Goal: Entertainment & Leisure: Browse casually

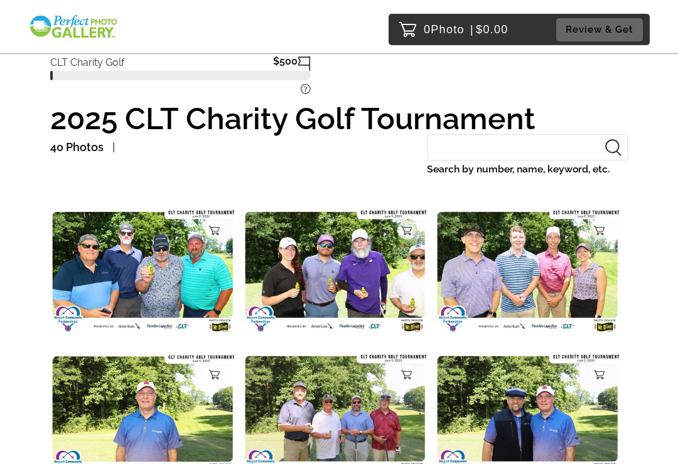
scroll to position [38, 0]
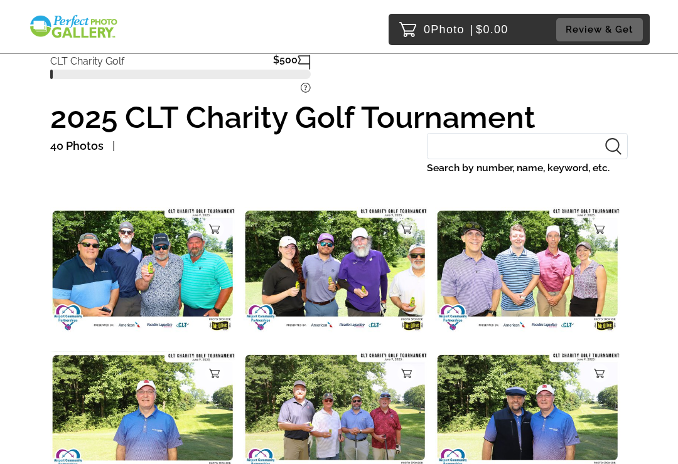
click at [108, 236] on img at bounding box center [143, 269] width 186 height 125
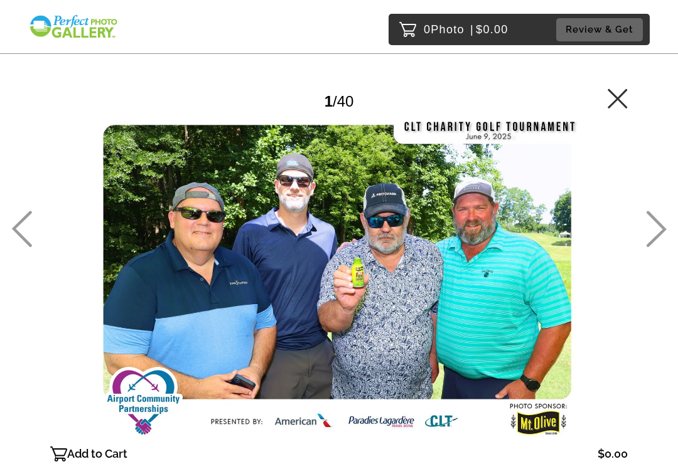
click at [659, 245] on icon at bounding box center [656, 229] width 20 height 36
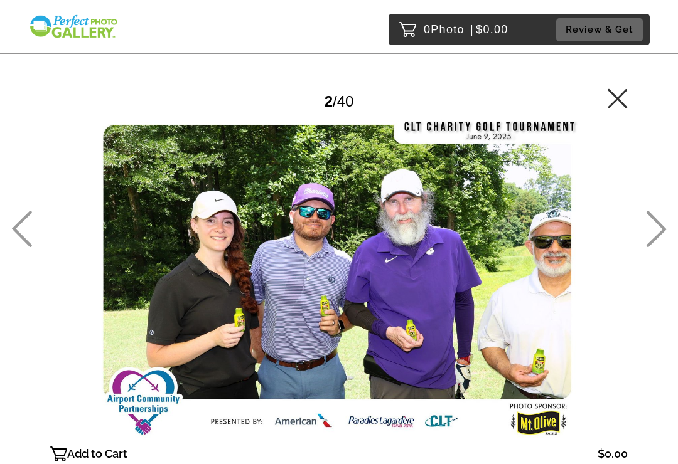
click at [659, 238] on icon at bounding box center [656, 229] width 21 height 36
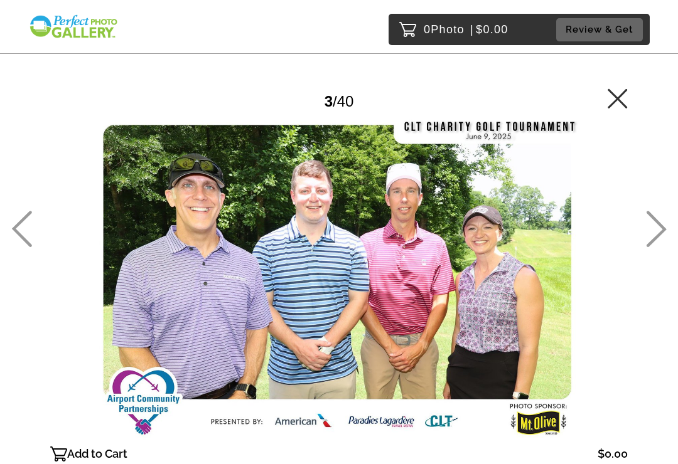
click at [660, 243] on icon at bounding box center [656, 229] width 20 height 36
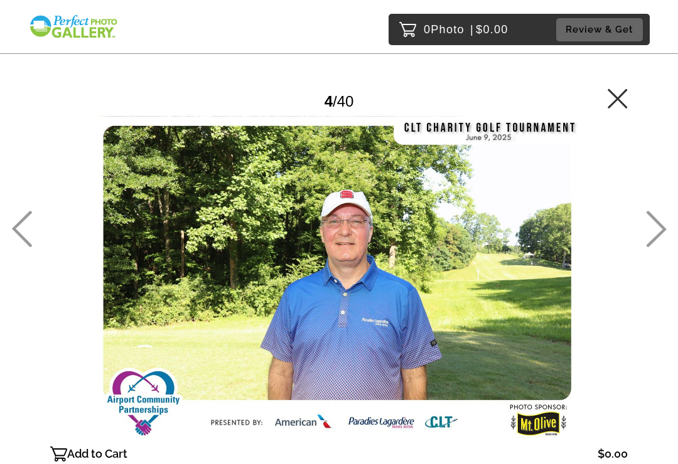
click at [639, 248] on main "Password Checker bypassed 4 / 40 Add to Cart $0.00 Gallery $0.00 Add" at bounding box center [339, 255] width 678 height 510
click at [654, 243] on icon at bounding box center [656, 229] width 21 height 36
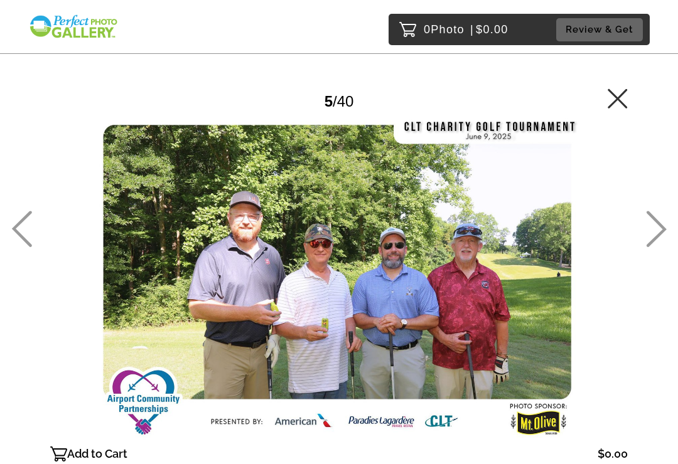
click at [657, 243] on icon at bounding box center [656, 229] width 21 height 36
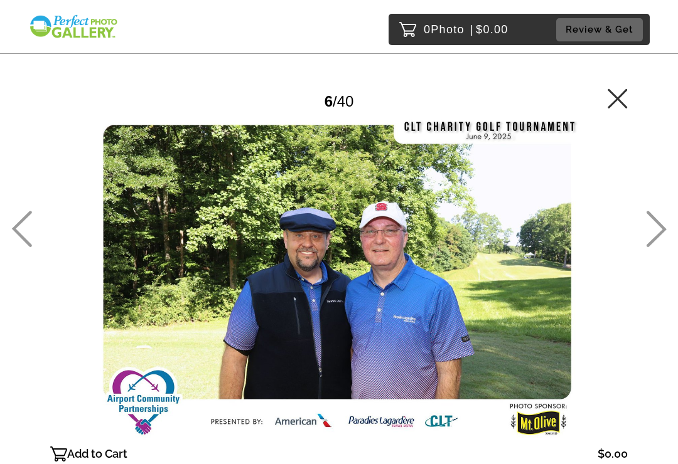
click at [657, 238] on icon at bounding box center [656, 229] width 21 height 36
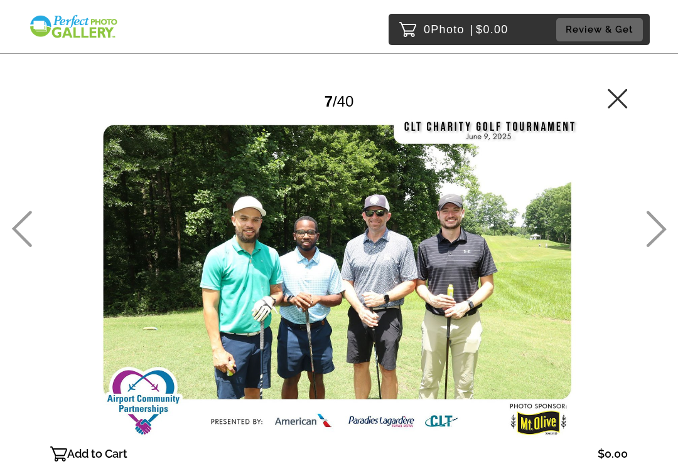
click at [657, 241] on icon at bounding box center [656, 229] width 21 height 36
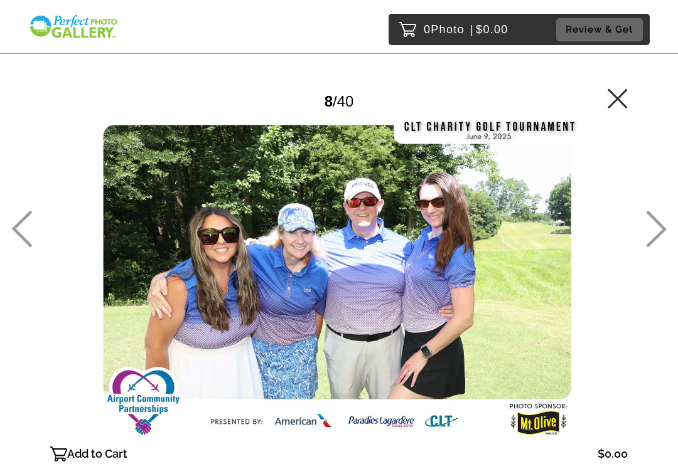
click at [662, 247] on icon at bounding box center [656, 229] width 21 height 36
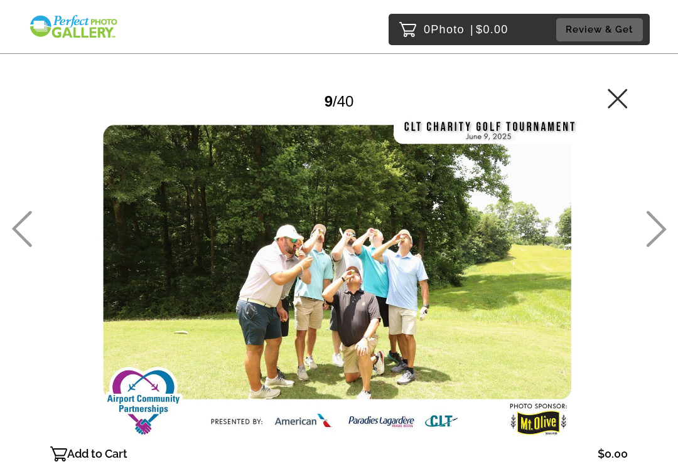
click at [662, 247] on icon at bounding box center [656, 229] width 21 height 36
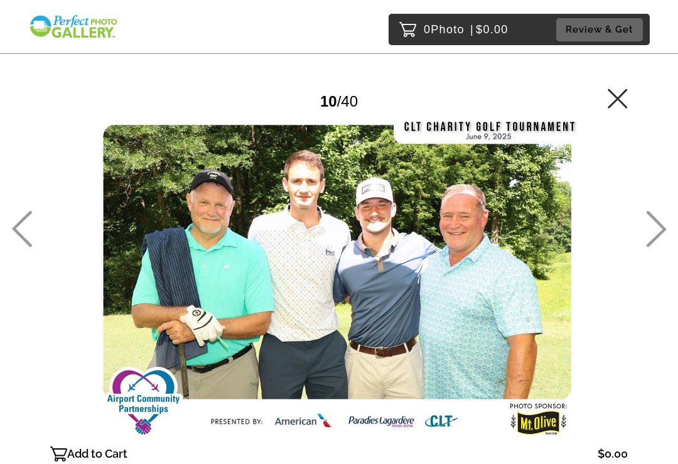
click at [658, 240] on icon at bounding box center [656, 229] width 21 height 36
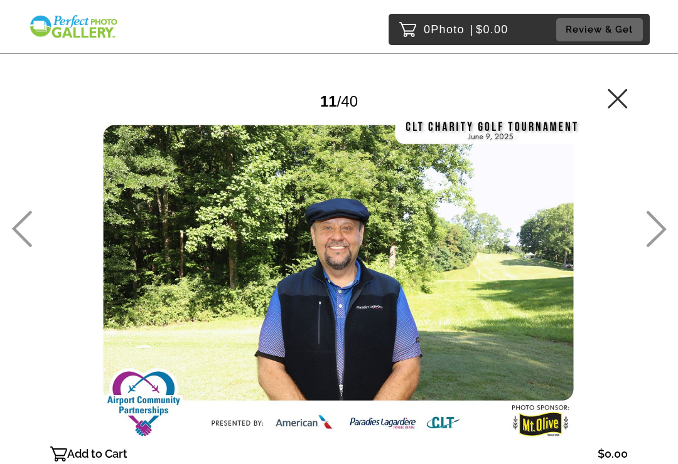
click at [661, 245] on icon at bounding box center [656, 229] width 20 height 36
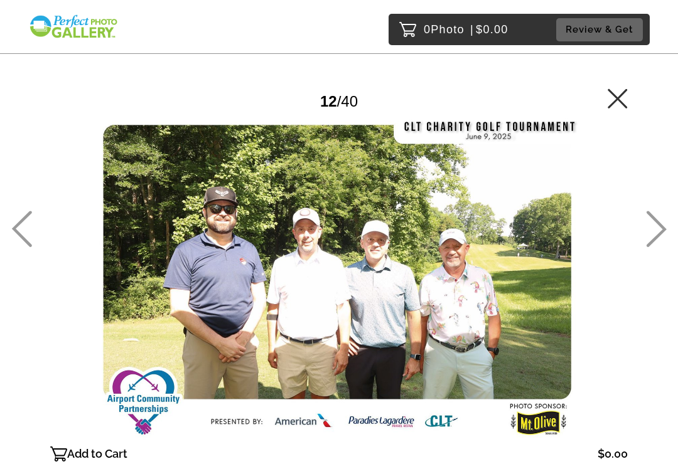
click at [661, 247] on icon at bounding box center [656, 229] width 21 height 36
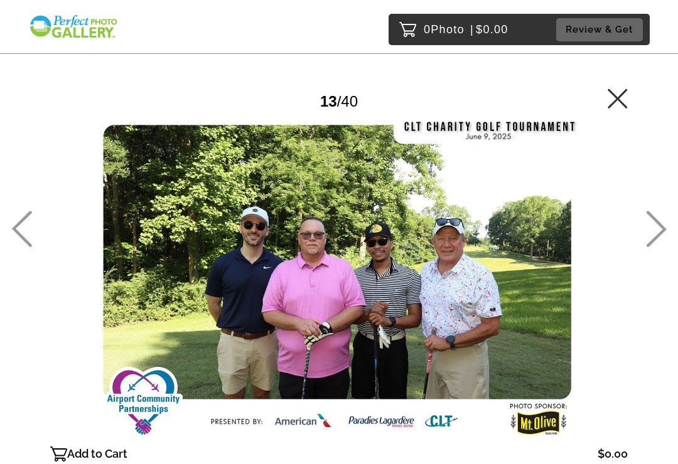
click at [664, 247] on icon at bounding box center [656, 229] width 21 height 36
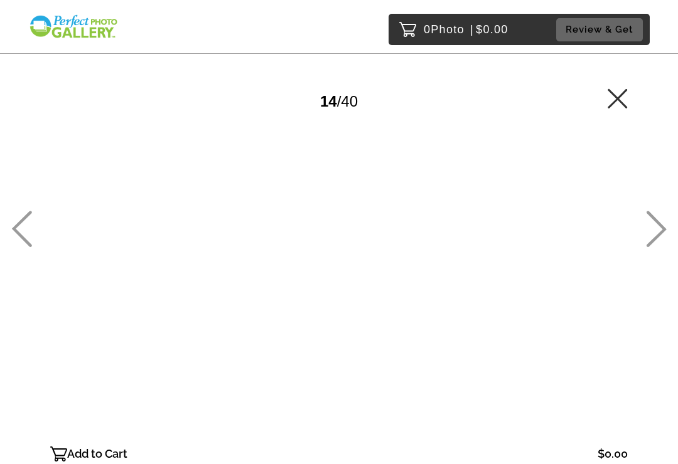
click at [661, 247] on icon at bounding box center [656, 229] width 21 height 36
click at [660, 247] on icon at bounding box center [656, 229] width 21 height 36
click at [657, 246] on icon at bounding box center [656, 229] width 20 height 36
click at [654, 238] on icon at bounding box center [656, 229] width 21 height 36
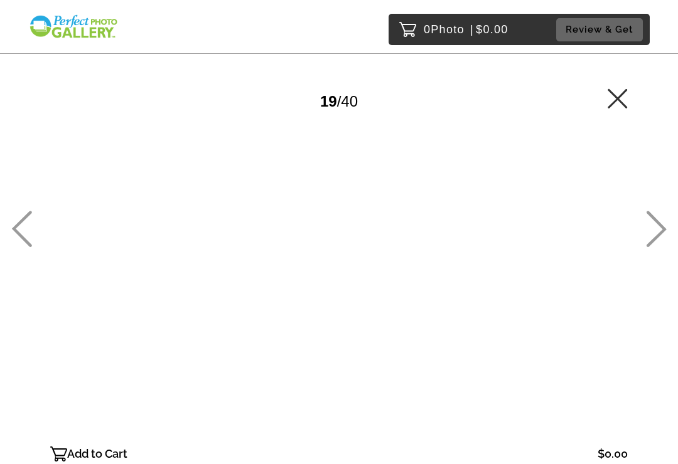
click at [656, 242] on icon at bounding box center [656, 229] width 21 height 36
click at [656, 243] on icon at bounding box center [656, 229] width 21 height 36
click at [659, 244] on icon at bounding box center [656, 229] width 20 height 36
click at [659, 246] on icon at bounding box center [656, 229] width 20 height 36
click at [655, 242] on icon at bounding box center [656, 229] width 21 height 36
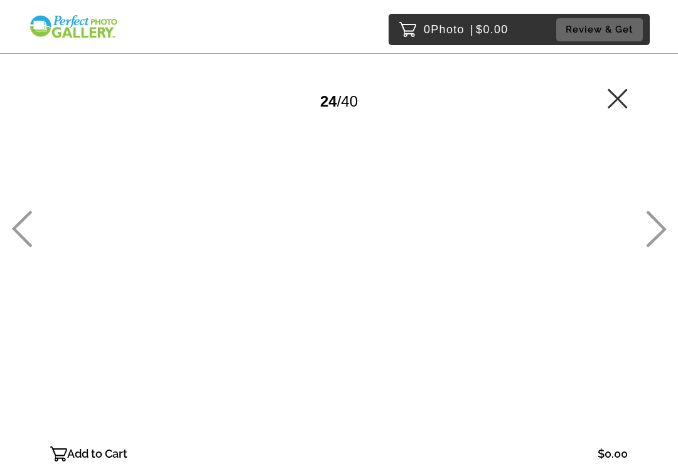
click at [656, 242] on icon at bounding box center [656, 229] width 21 height 36
click at [657, 243] on icon at bounding box center [656, 229] width 21 height 36
click at [657, 242] on icon at bounding box center [656, 229] width 21 height 36
click at [657, 240] on icon at bounding box center [656, 229] width 21 height 36
click at [657, 241] on icon at bounding box center [656, 229] width 21 height 36
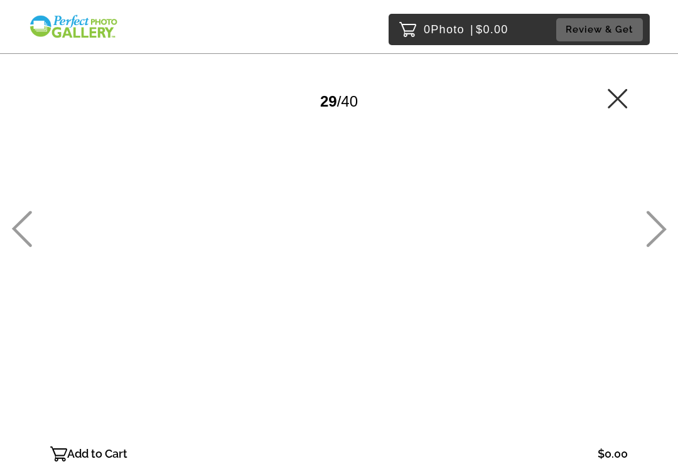
click at [656, 238] on icon at bounding box center [656, 229] width 21 height 36
click at [657, 239] on icon at bounding box center [656, 229] width 21 height 36
click at [658, 238] on icon at bounding box center [656, 229] width 21 height 36
click at [657, 240] on icon at bounding box center [656, 229] width 21 height 36
click at [659, 240] on icon at bounding box center [656, 229] width 21 height 36
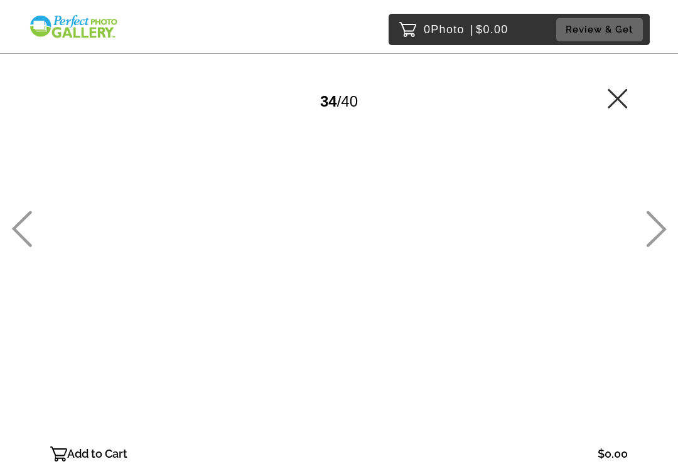
click at [658, 240] on icon at bounding box center [656, 229] width 21 height 36
click at [659, 240] on icon at bounding box center [656, 229] width 21 height 36
click at [657, 238] on icon at bounding box center [656, 229] width 21 height 36
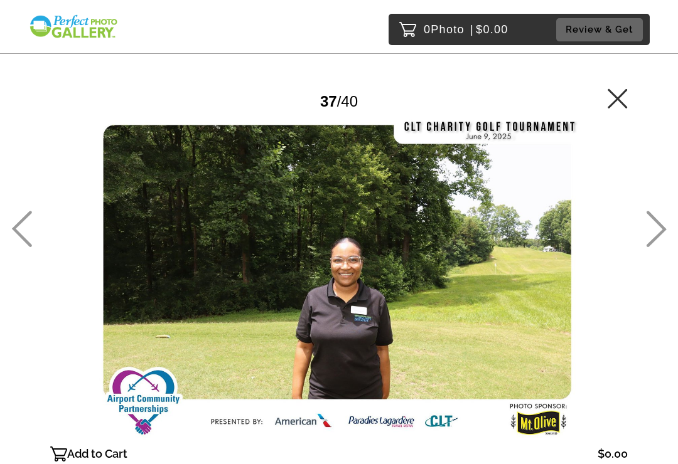
click at [657, 238] on icon at bounding box center [656, 229] width 21 height 36
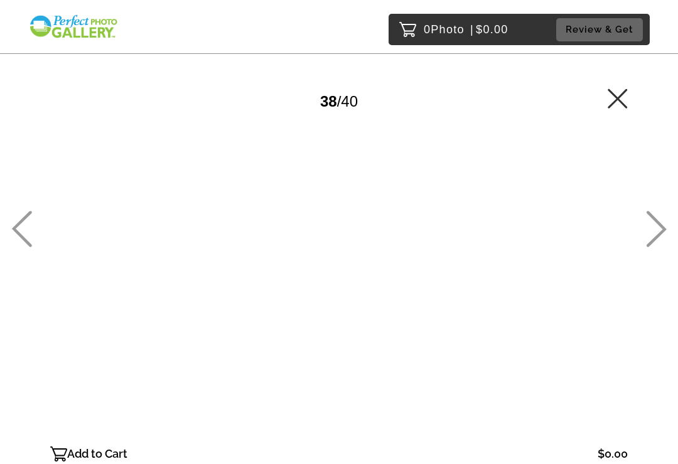
click at [659, 232] on icon at bounding box center [656, 229] width 21 height 36
click at [654, 230] on icon at bounding box center [656, 229] width 20 height 36
click at [651, 231] on icon at bounding box center [656, 229] width 21 height 36
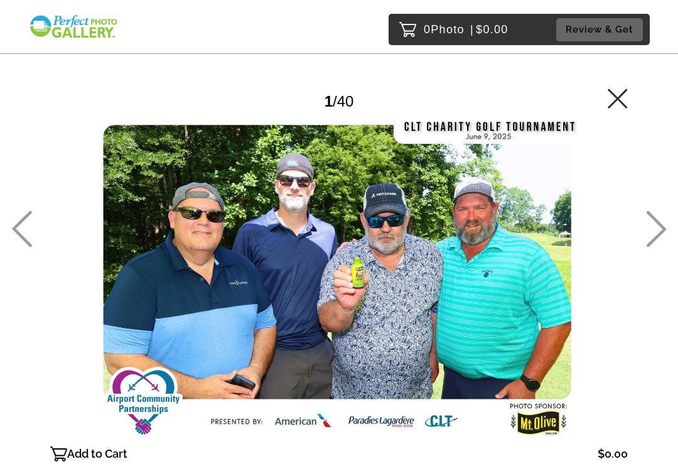
click at [653, 236] on icon at bounding box center [656, 229] width 21 height 36
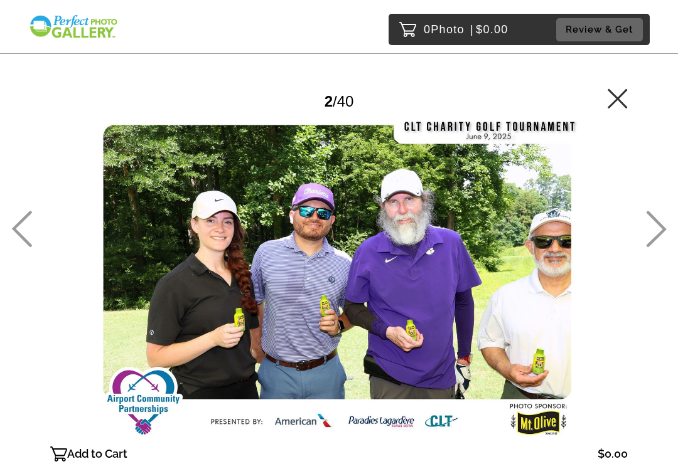
click at [651, 238] on icon at bounding box center [656, 229] width 21 height 36
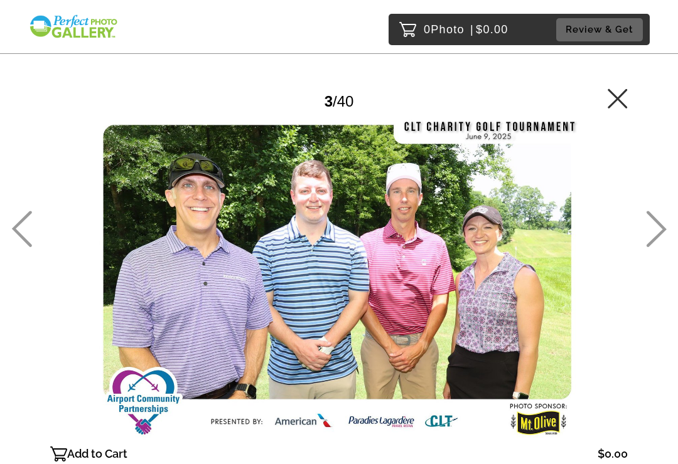
click at [617, 100] on icon at bounding box center [616, 97] width 19 height 19
